Goal: Register for event/course

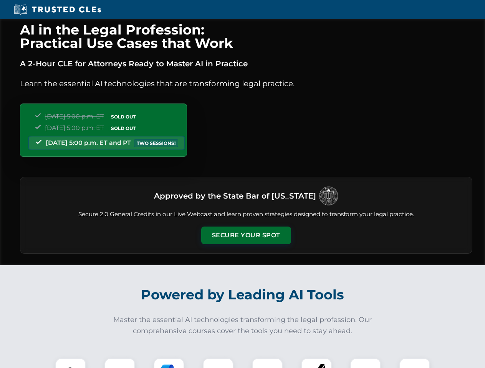
click at [246, 236] on button "Secure Your Spot" at bounding box center [246, 236] width 90 height 18
